Goal: Browse casually

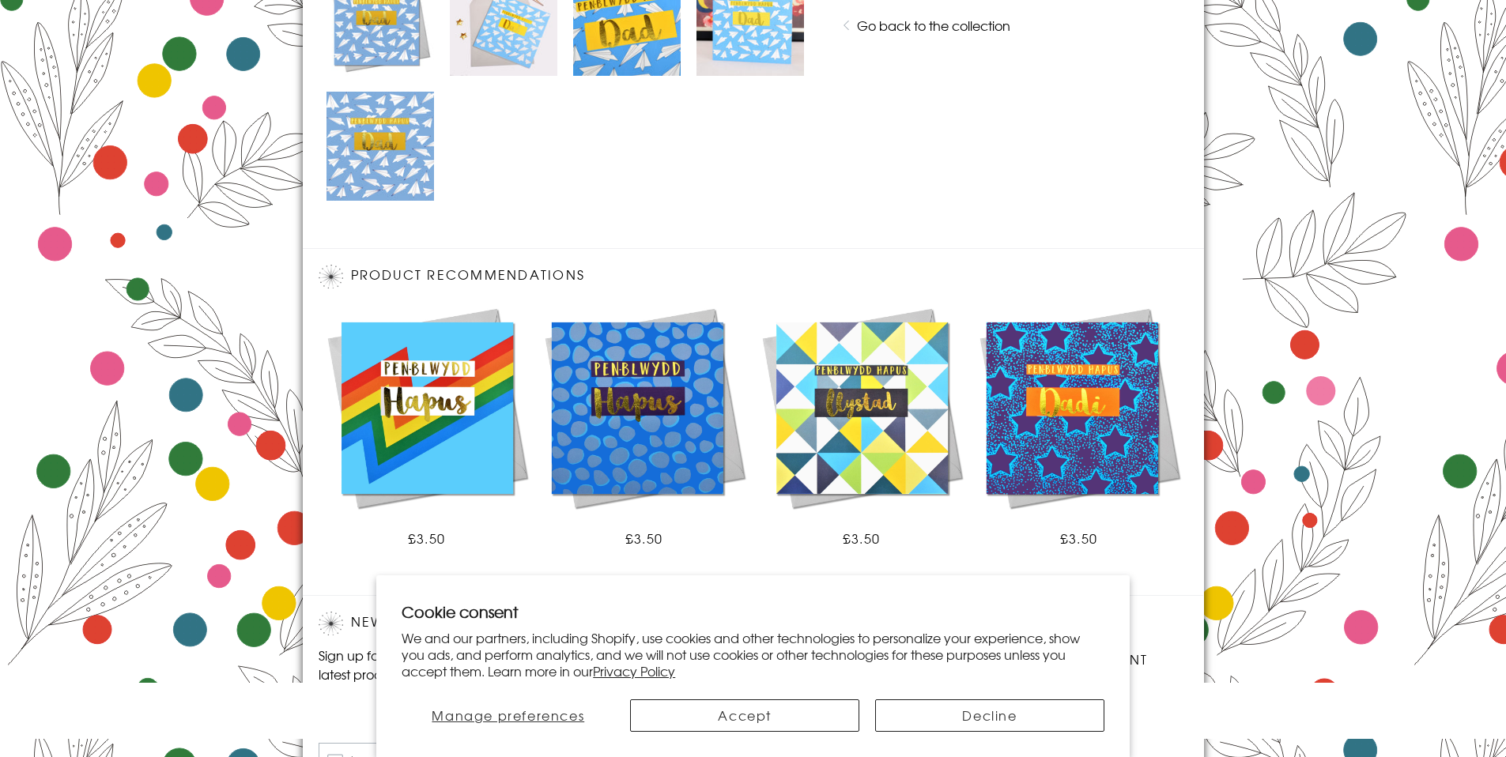
scroll to position [999, 0]
